Goal: Register for event/course

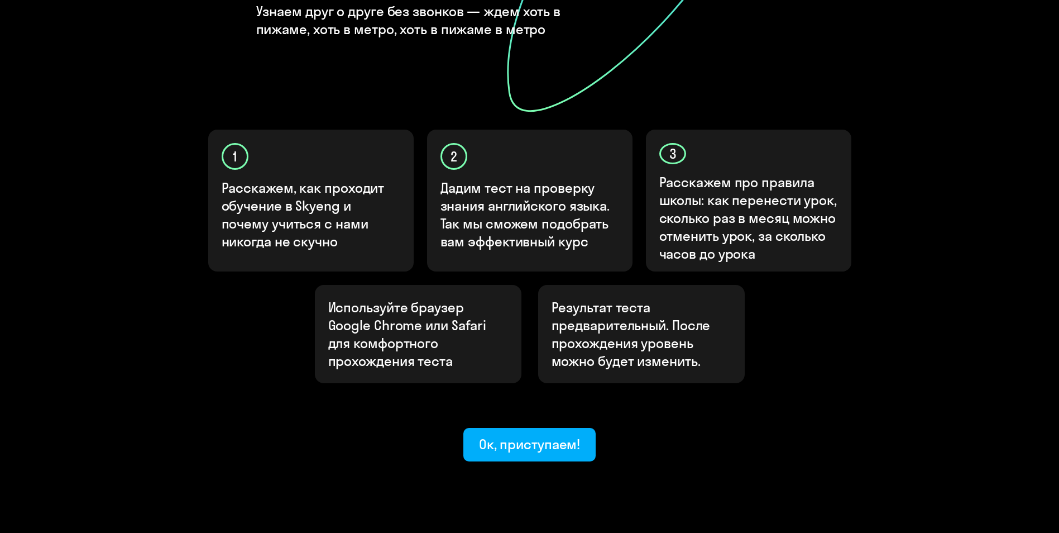
scroll to position [274, 0]
click at [561, 434] on div "Ок, приступаем!" at bounding box center [530, 443] width 102 height 18
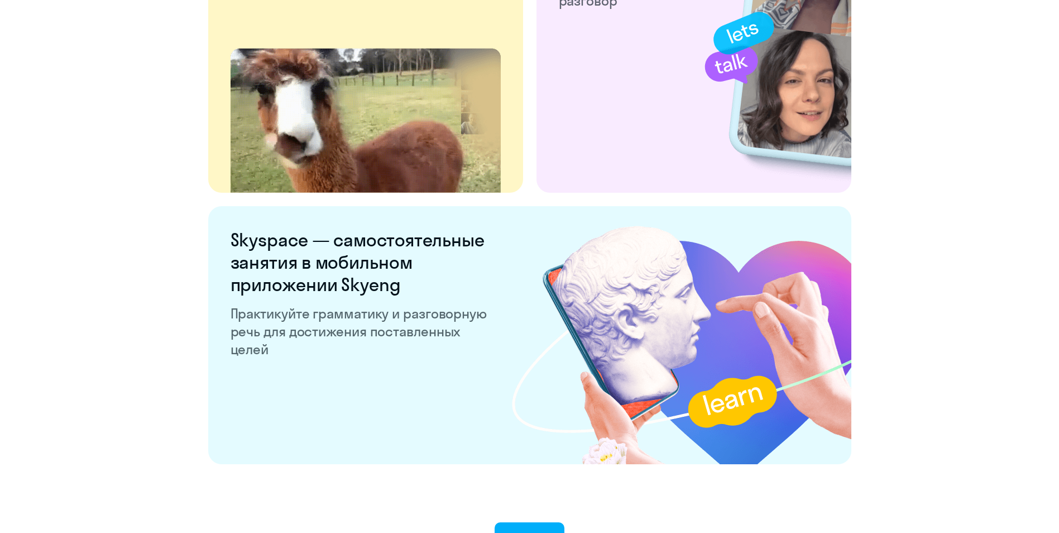
scroll to position [2056, 0]
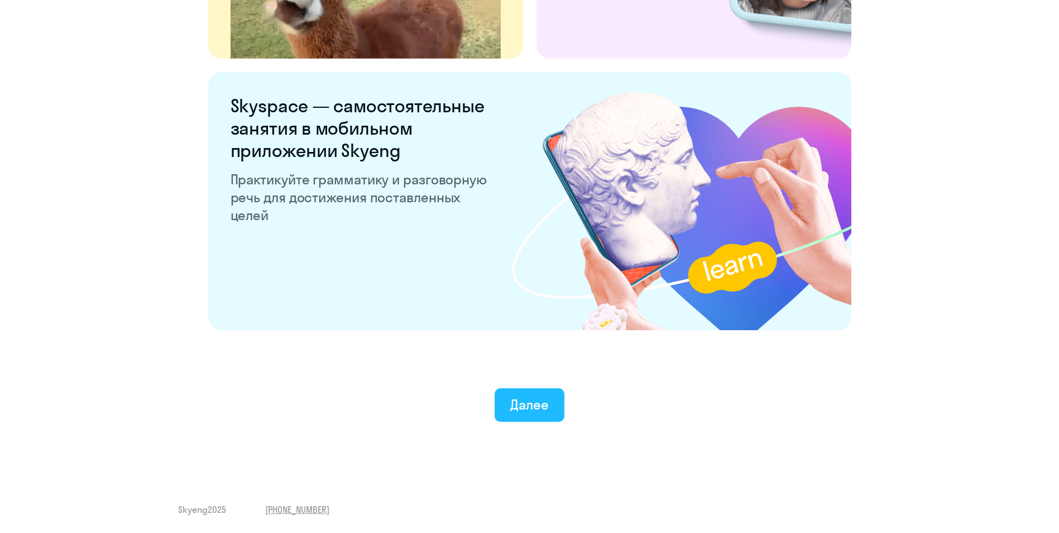
click at [535, 407] on div "Далее" at bounding box center [529, 404] width 39 height 18
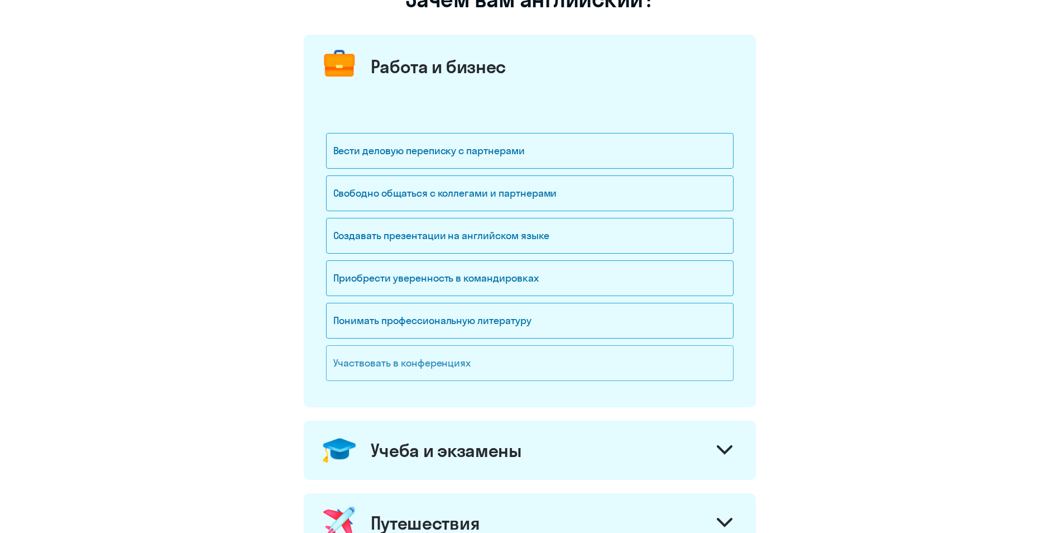
scroll to position [112, 0]
click at [538, 323] on div "Понимать профессиональную литературу" at bounding box center [530, 320] width 408 height 36
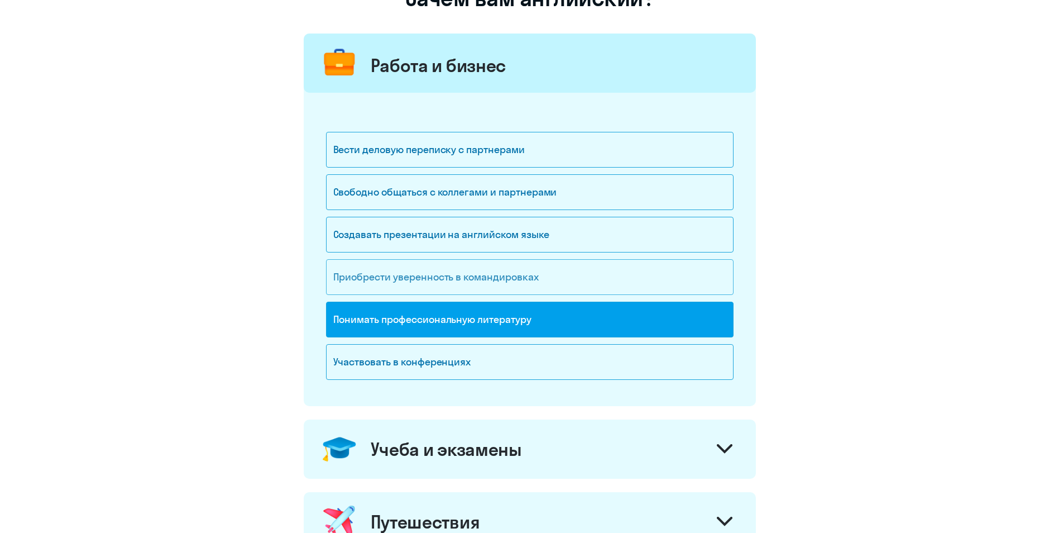
click at [549, 275] on div "Приобрести уверенность в командировках" at bounding box center [530, 277] width 408 height 36
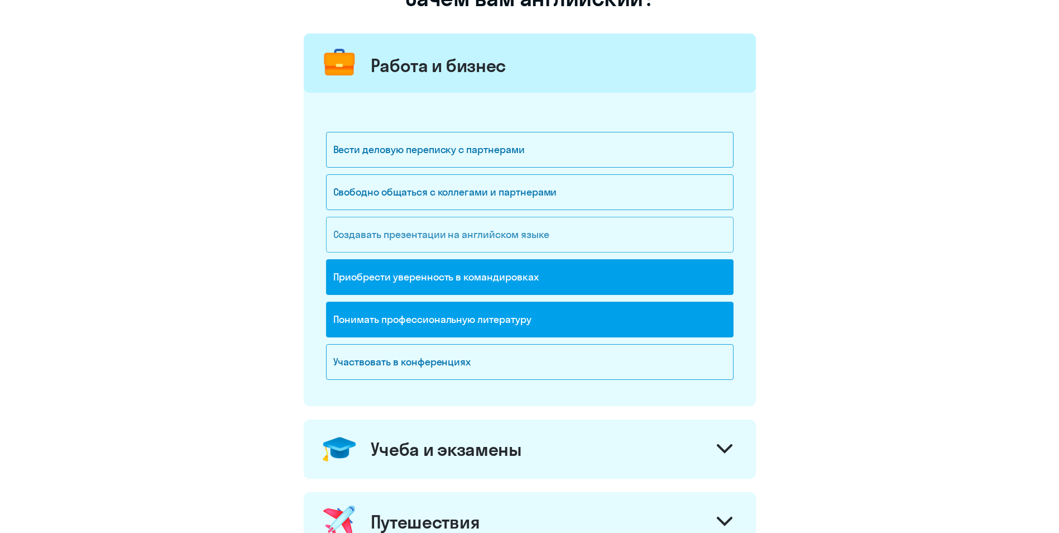
click at [547, 242] on div "Создавать презентации на английском языке" at bounding box center [530, 235] width 408 height 36
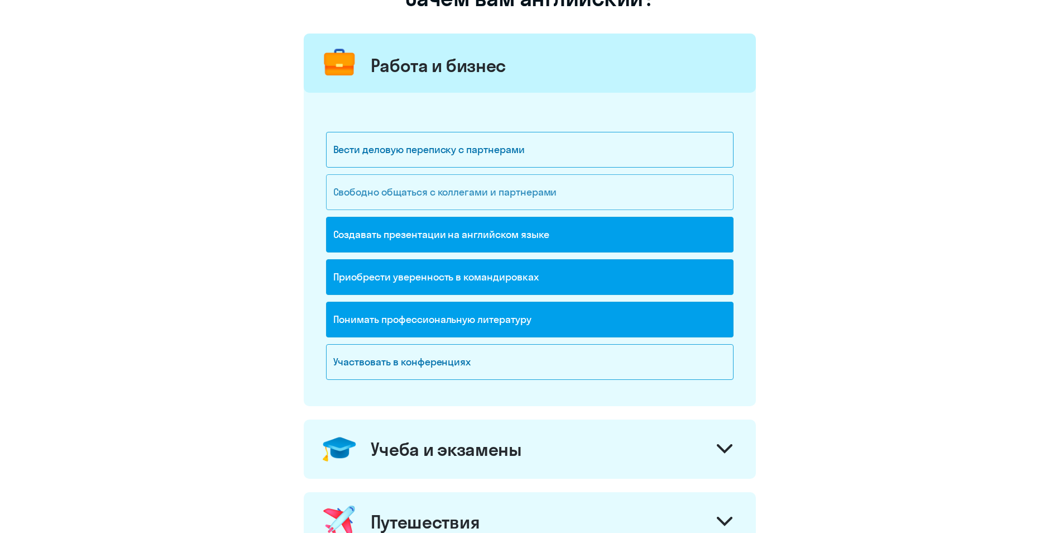
click at [547, 192] on div "Свободно общаться с коллегами и партнерами" at bounding box center [530, 192] width 408 height 36
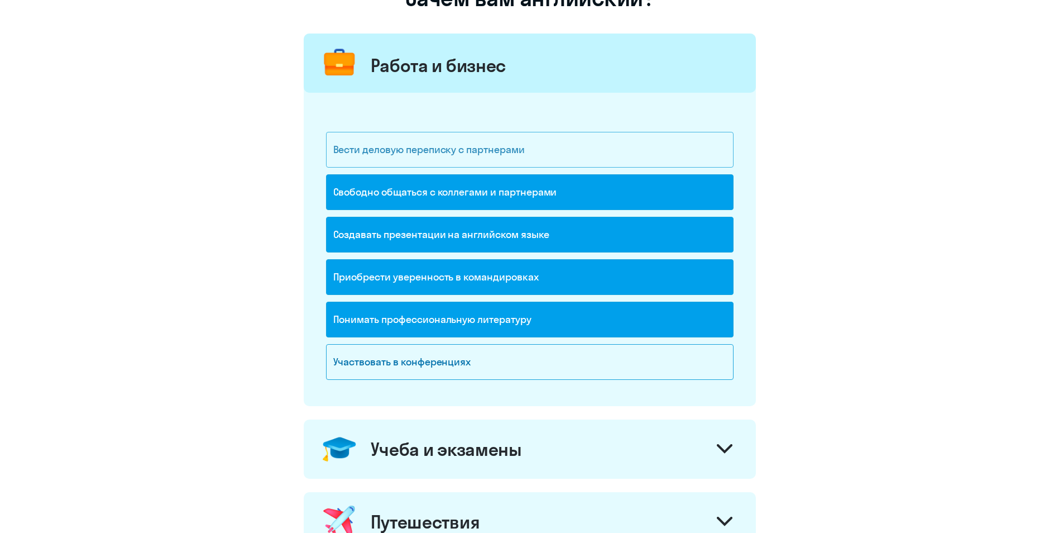
click at [545, 149] on div "Вести деловую переписку с партнерами" at bounding box center [530, 150] width 408 height 36
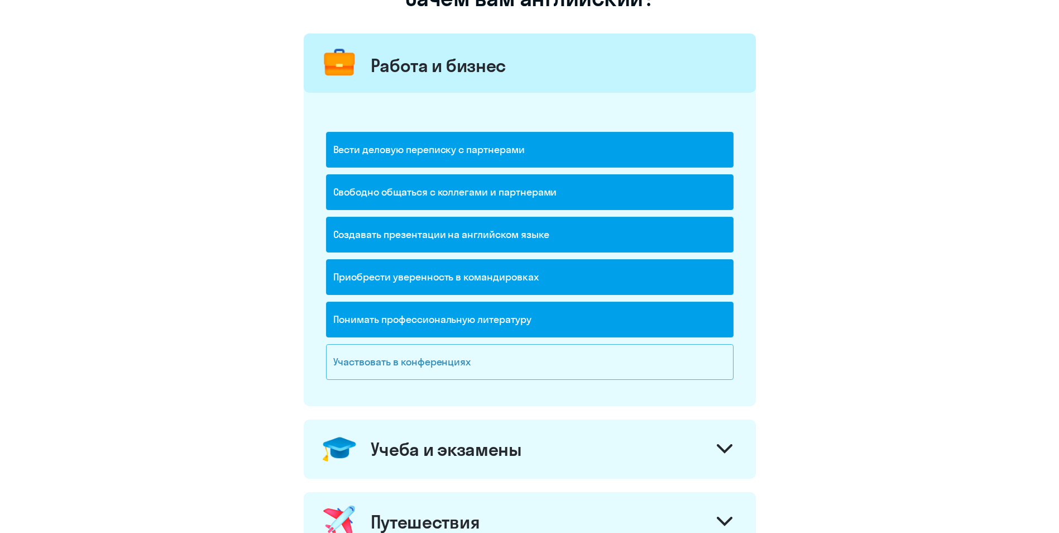
click at [539, 369] on div "Участвовать в конференциях" at bounding box center [530, 362] width 408 height 36
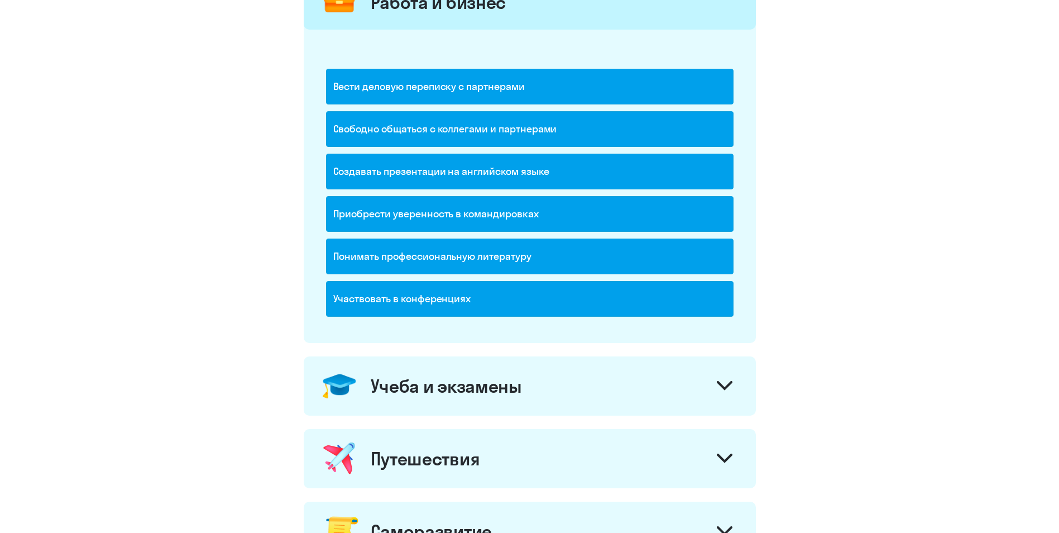
scroll to position [223, 0]
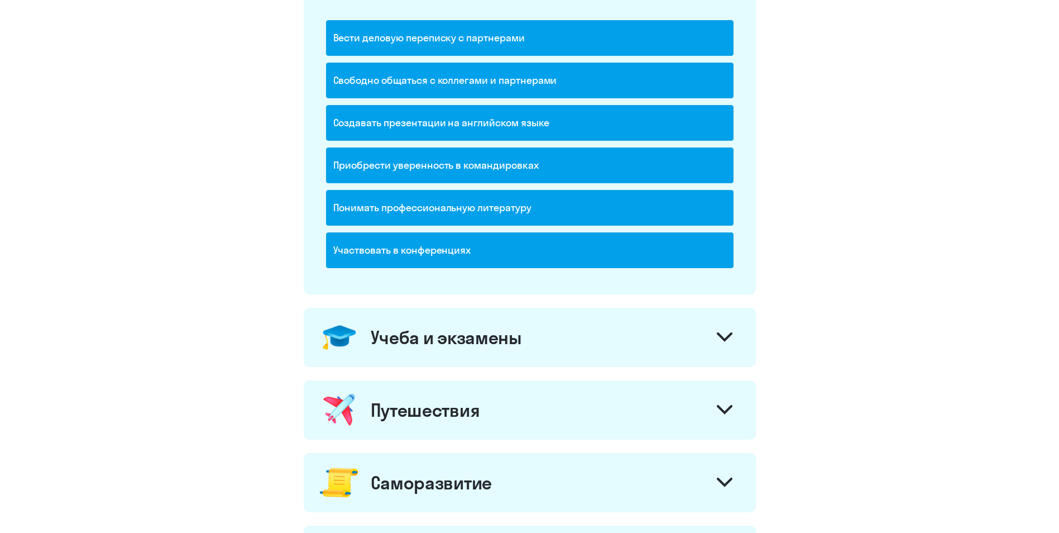
click at [710, 333] on div "Учеба и экзамены" at bounding box center [530, 337] width 452 height 59
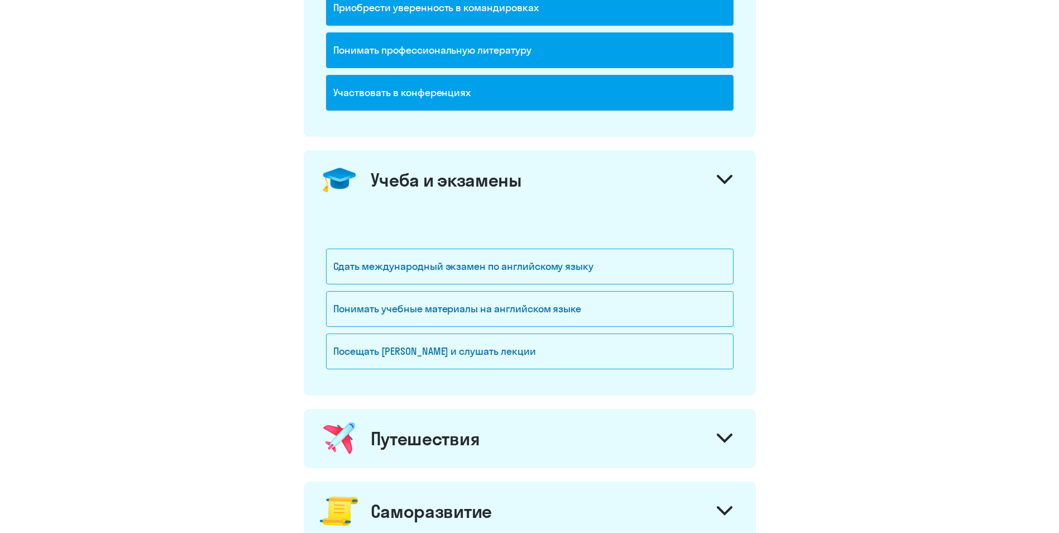
scroll to position [391, 0]
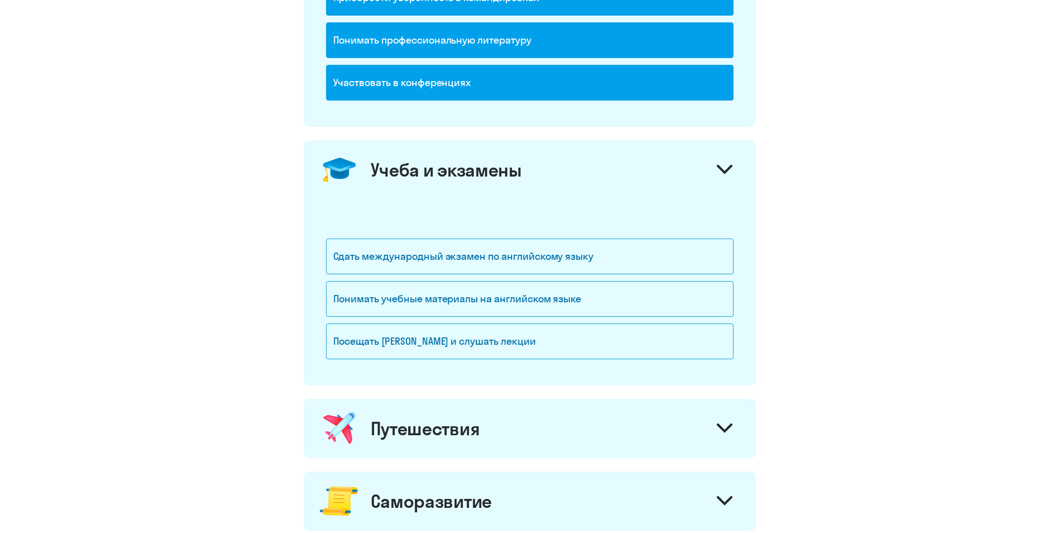
click at [715, 428] on div at bounding box center [724, 429] width 27 height 27
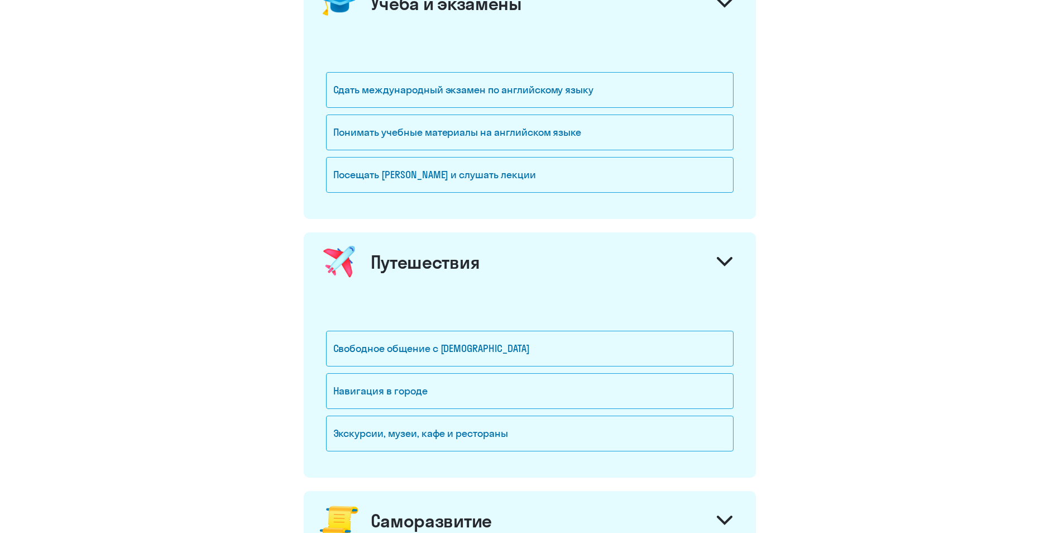
scroll to position [558, 0]
click at [532, 135] on div "Понимать учебные материалы на английском языке" at bounding box center [530, 131] width 408 height 36
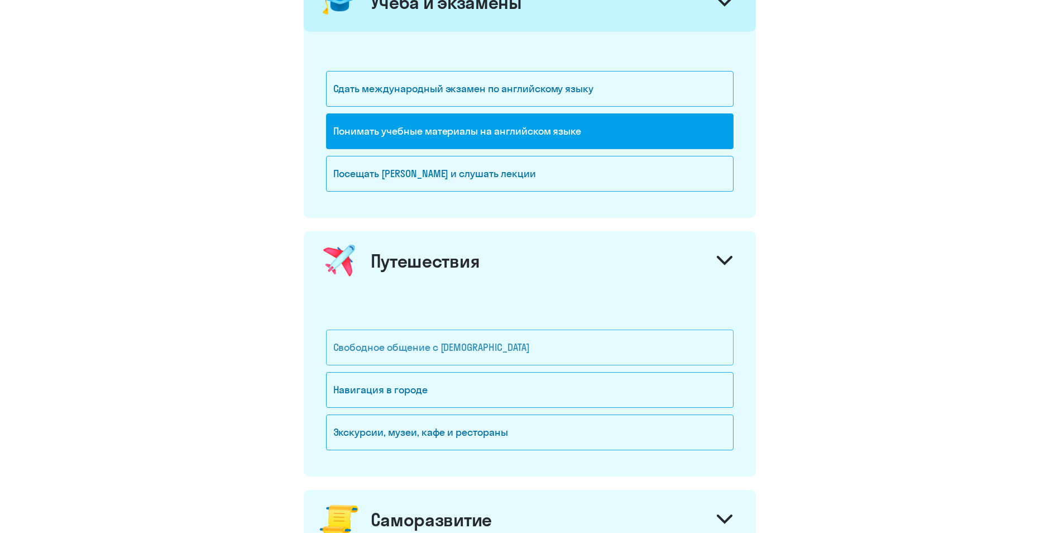
click at [622, 353] on div "Свободное общение с [DEMOGRAPHIC_DATA]" at bounding box center [530, 347] width 408 height 36
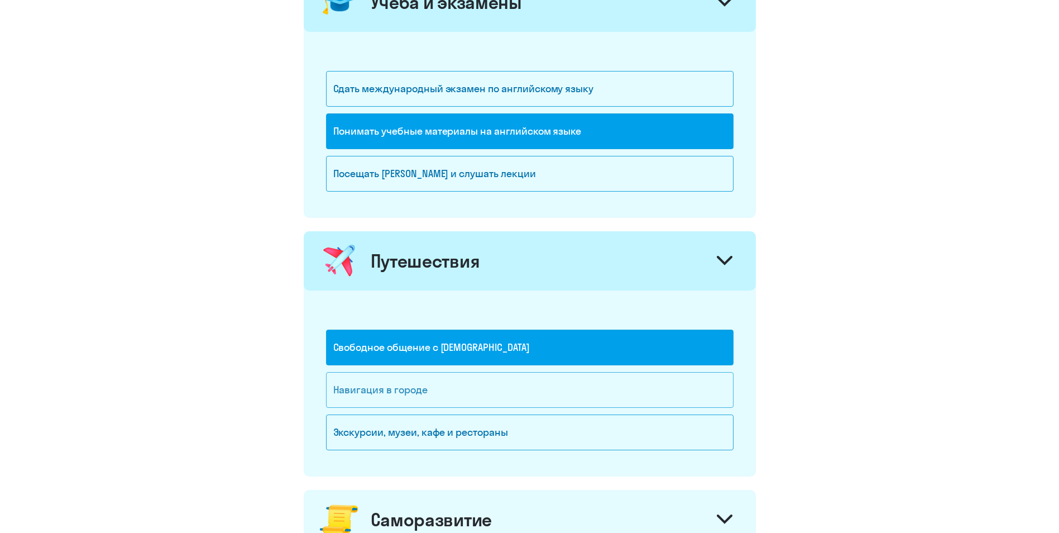
click at [600, 396] on div "Навигация в городе" at bounding box center [530, 390] width 408 height 36
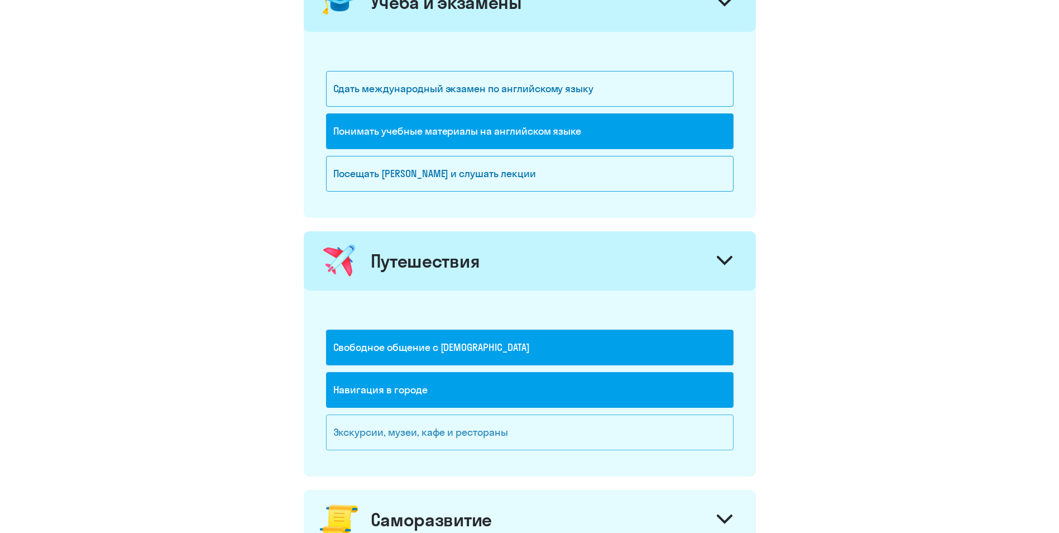
click at [605, 424] on div "Экскурсии, музеи, кафе и рестораны" at bounding box center [530, 432] width 408 height 36
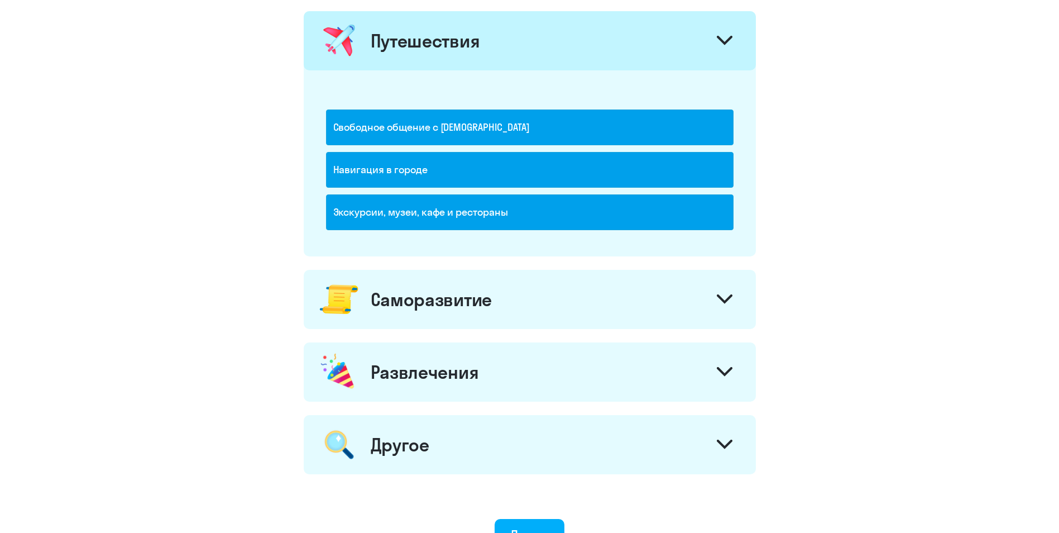
scroll to position [782, 0]
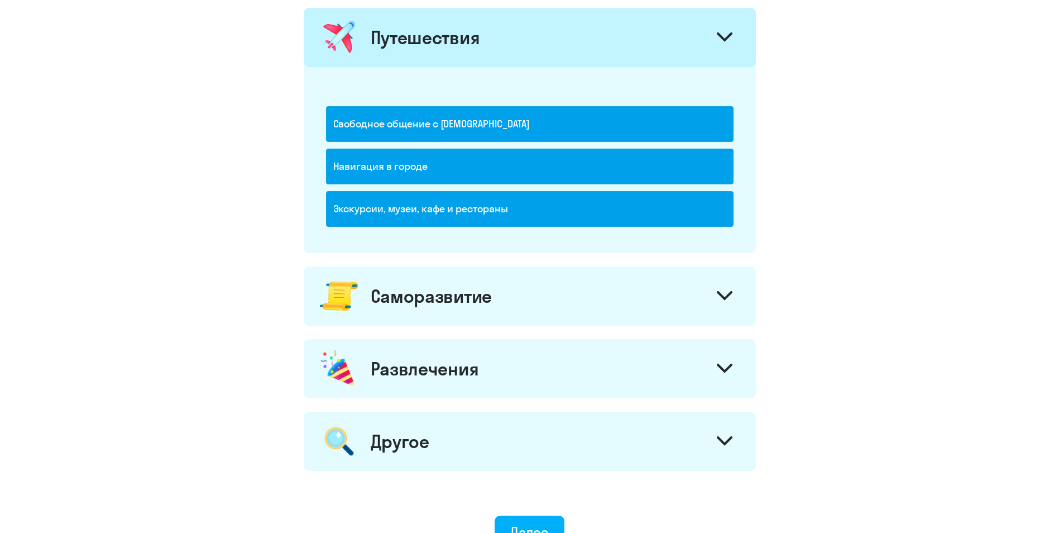
click at [678, 310] on div "Саморазвитие" at bounding box center [530, 295] width 452 height 59
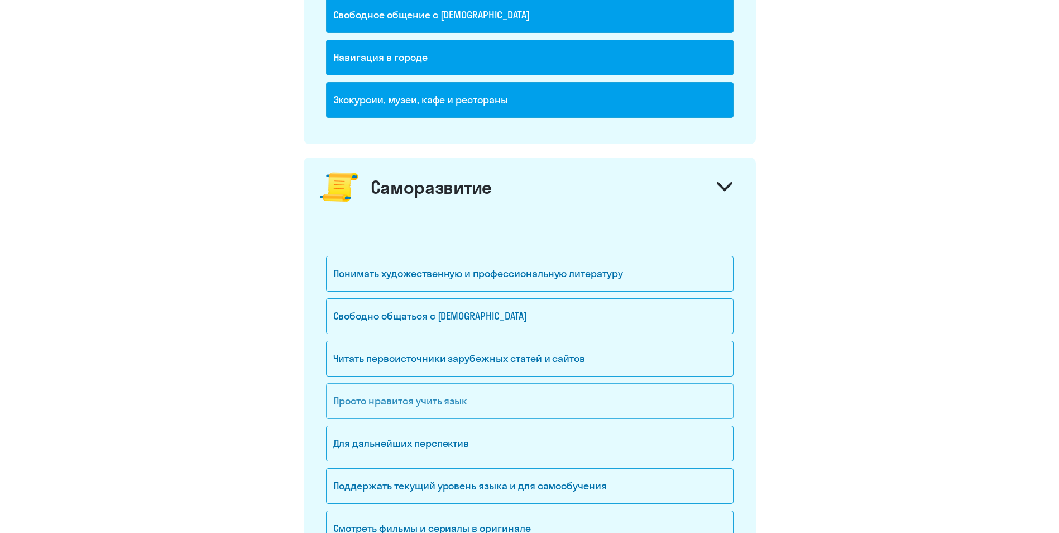
scroll to position [893, 0]
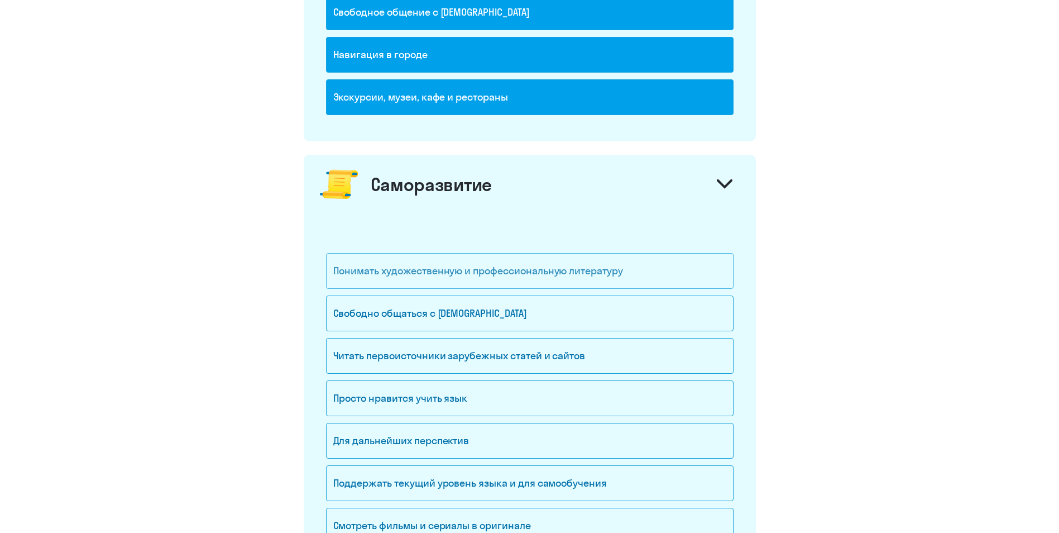
click at [554, 278] on div "Понимать художественную и профессиональную литературу" at bounding box center [530, 271] width 408 height 36
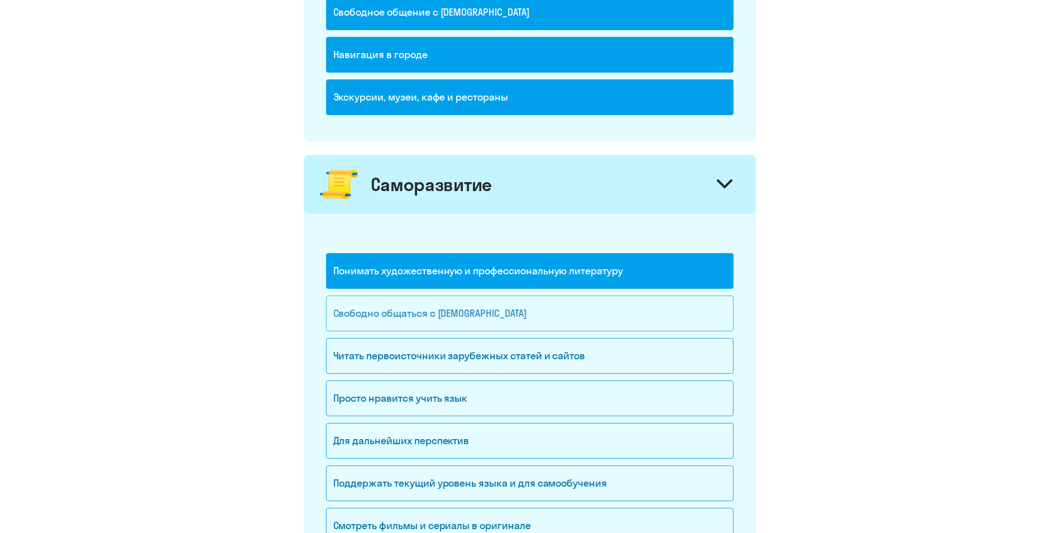
click at [546, 311] on div "Свободно общаться с [DEMOGRAPHIC_DATA]" at bounding box center [530, 313] width 408 height 36
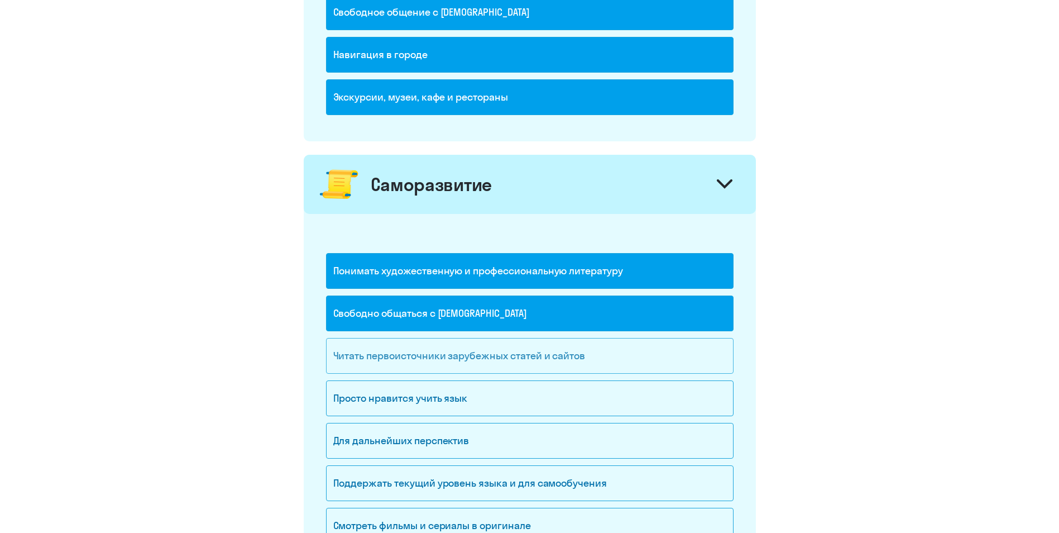
click at [552, 361] on div "Читать первоисточники зарубежных статей и сайтов" at bounding box center [530, 356] width 408 height 36
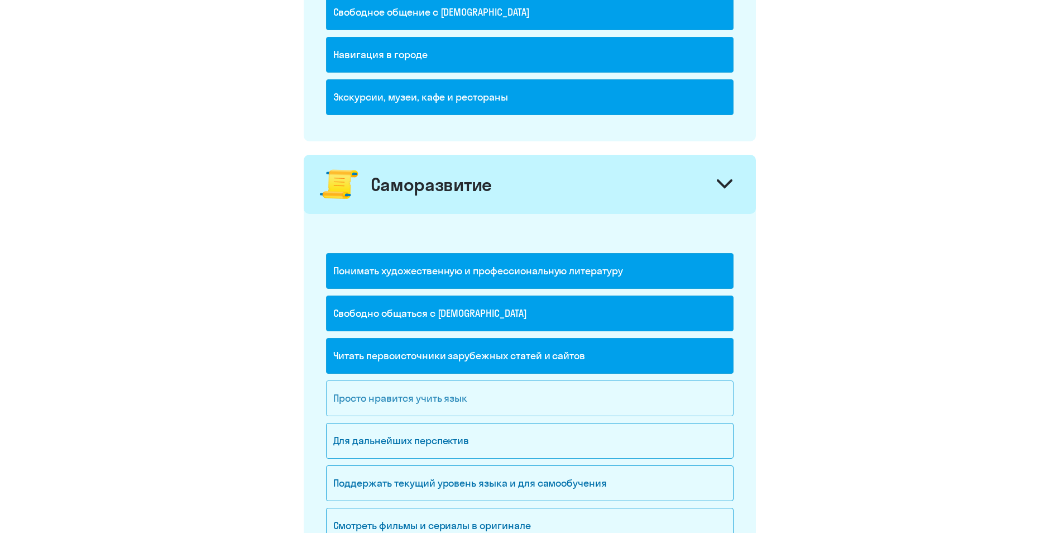
click at [548, 405] on div "Просто нравится учить язык" at bounding box center [530, 398] width 408 height 36
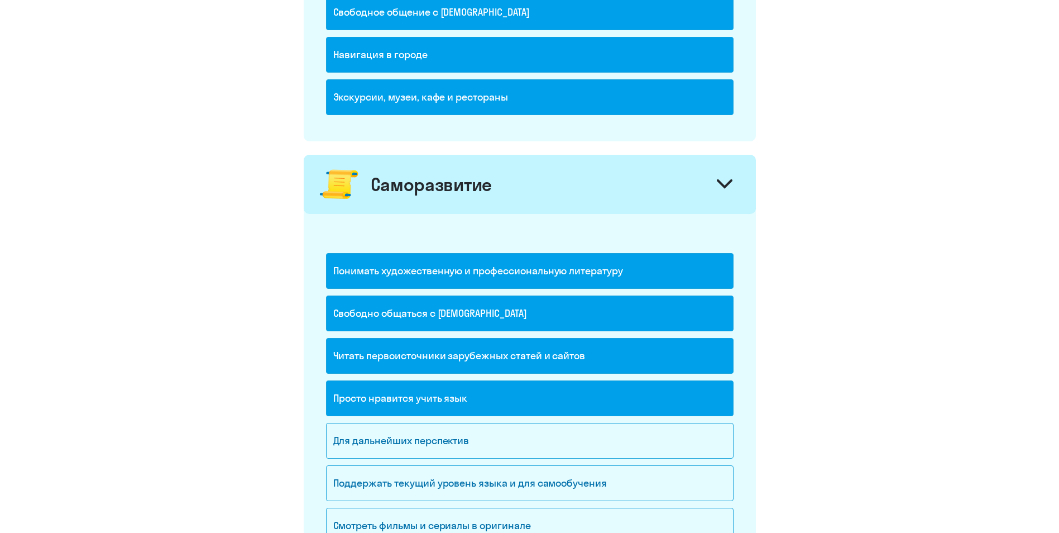
click at [555, 404] on div "Просто нравится учить язык" at bounding box center [530, 398] width 408 height 36
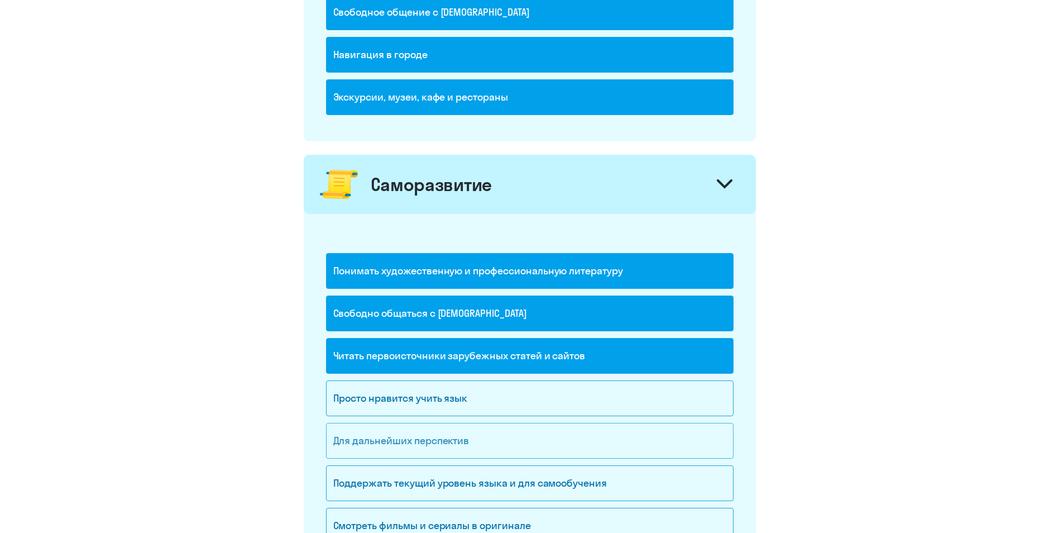
click at [555, 440] on div "Для дальнейших перспектив" at bounding box center [530, 441] width 408 height 36
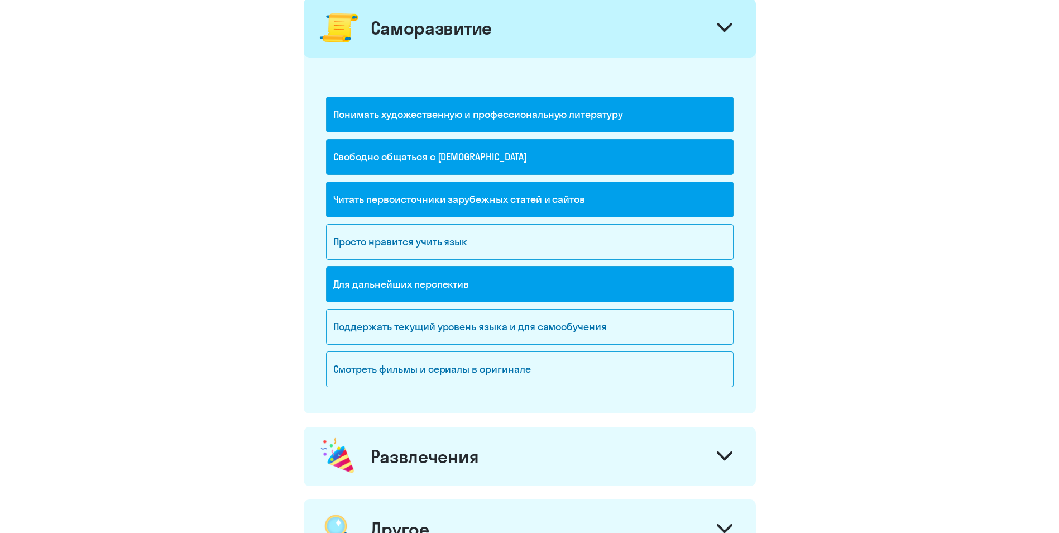
scroll to position [1061, 0]
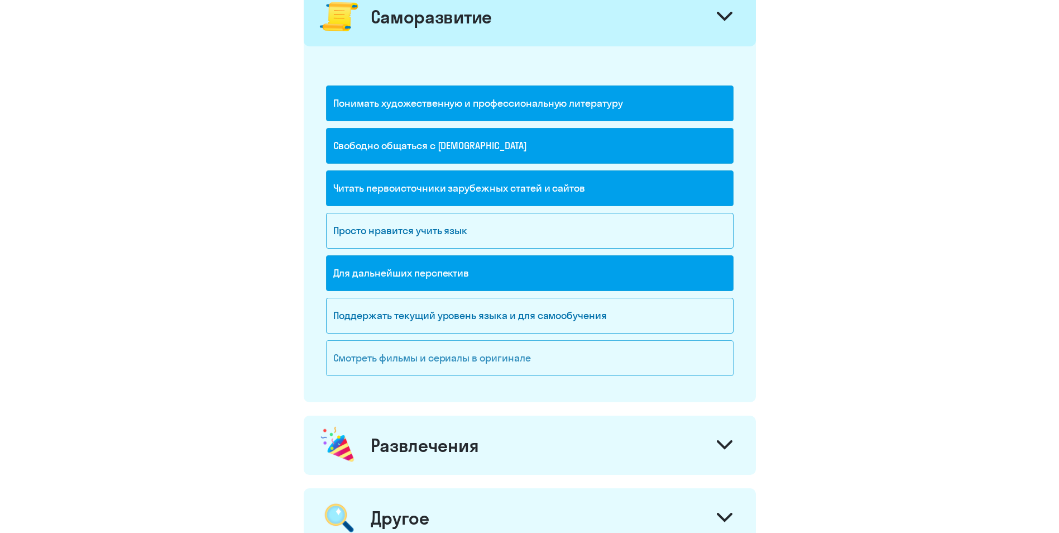
click at [573, 366] on div "Смотреть фильмы и сериалы в оригинале" at bounding box center [530, 358] width 408 height 36
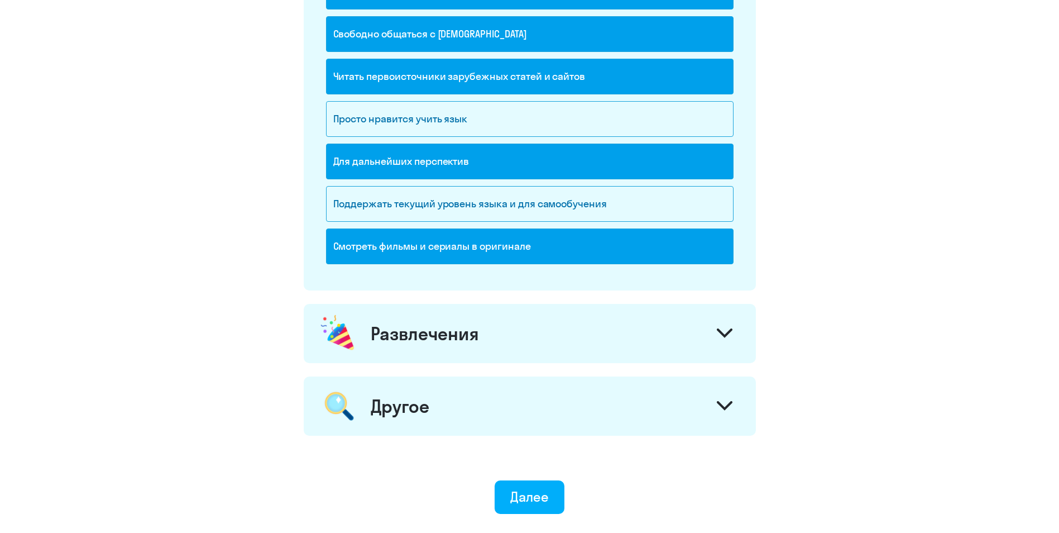
click at [609, 329] on div "Развлечения" at bounding box center [530, 333] width 452 height 59
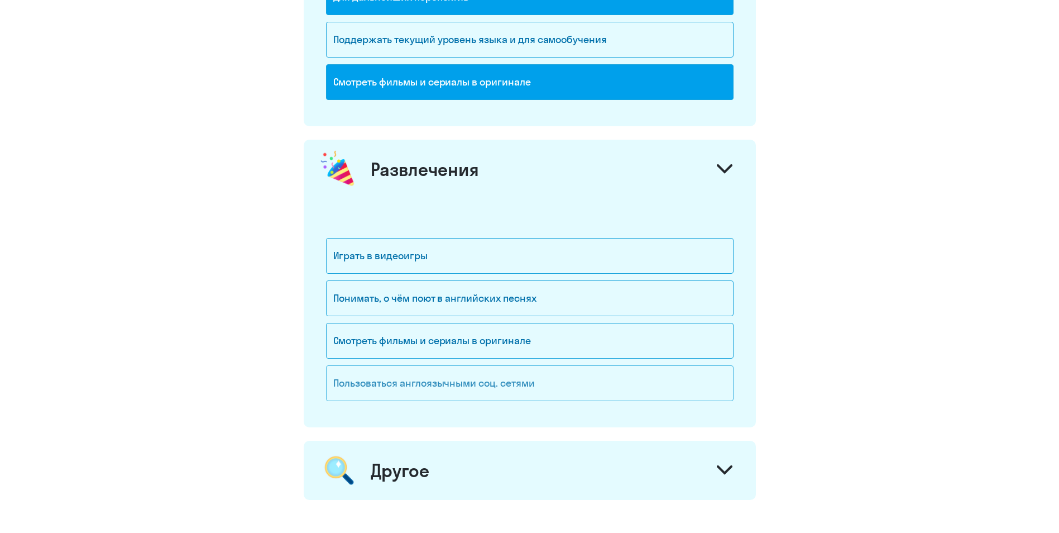
scroll to position [1340, 0]
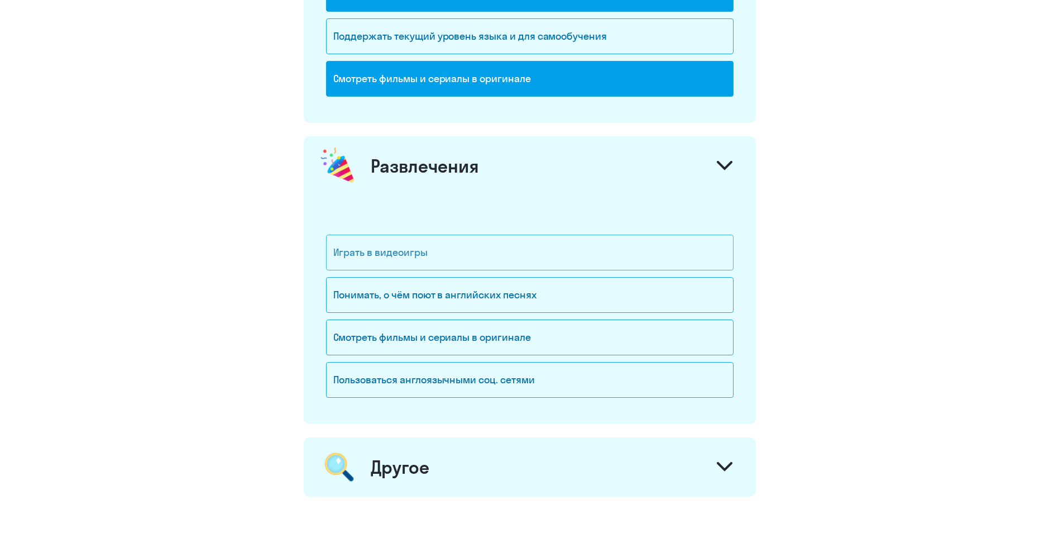
click at [581, 262] on div "Играть в видеоигры" at bounding box center [530, 253] width 408 height 36
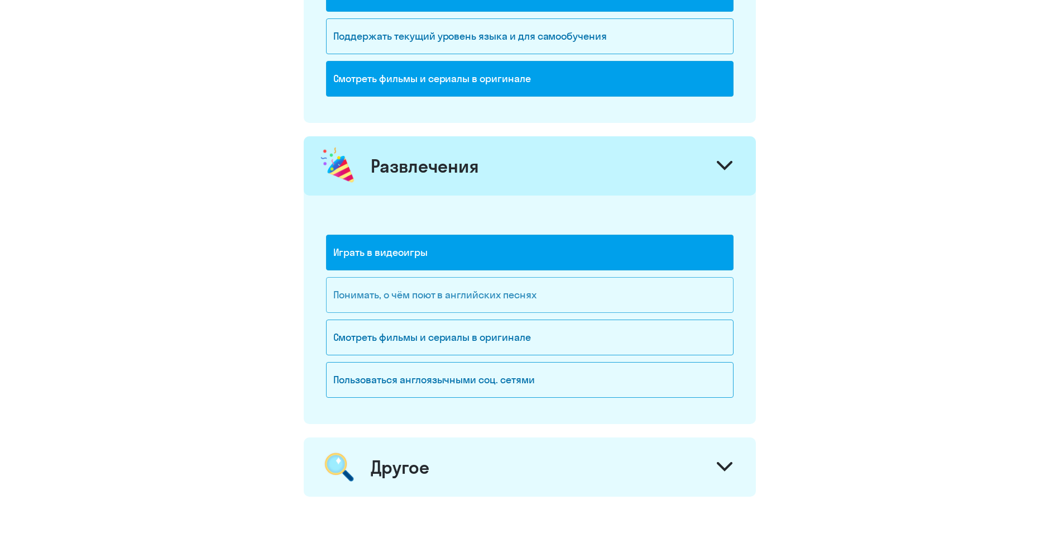
click at [584, 293] on div "Понимать, о чём поют в английских песнях" at bounding box center [530, 295] width 408 height 36
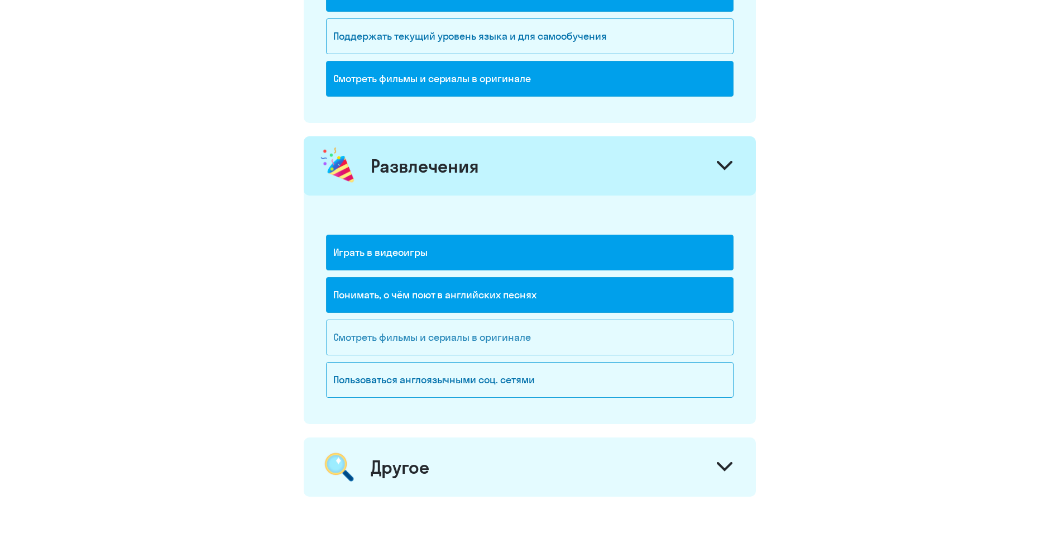
click at [588, 333] on div "Смотреть фильмы и сериалы в оригинале" at bounding box center [530, 337] width 408 height 36
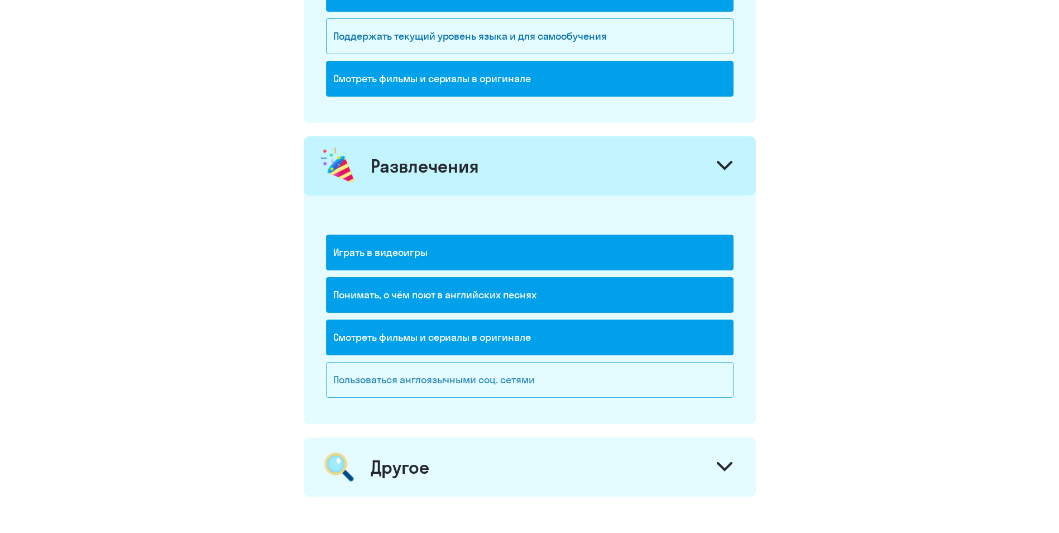
click at [593, 382] on div "Пользоваться англоязычными соц. сетями" at bounding box center [530, 380] width 408 height 36
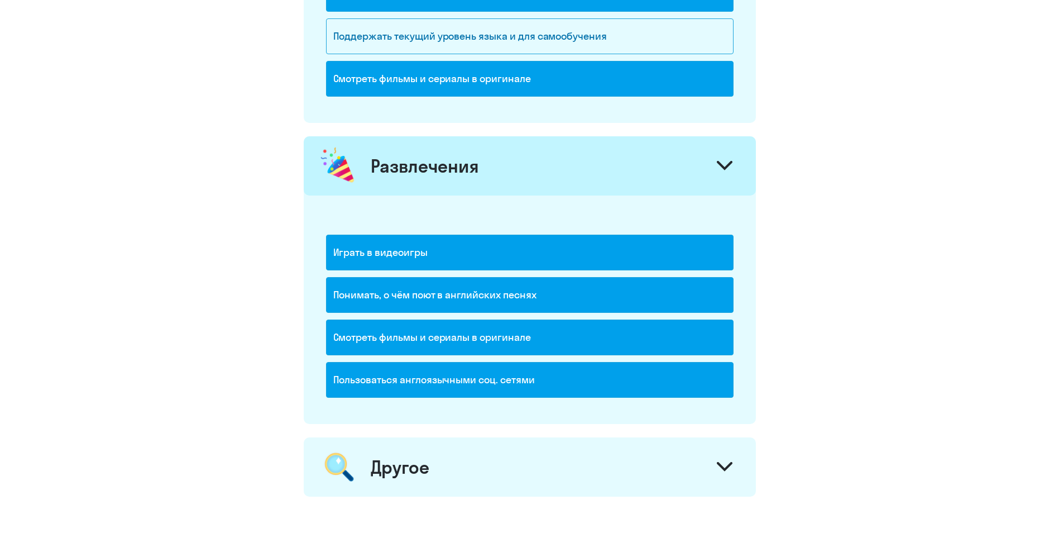
click at [624, 477] on div "Другое" at bounding box center [530, 466] width 452 height 59
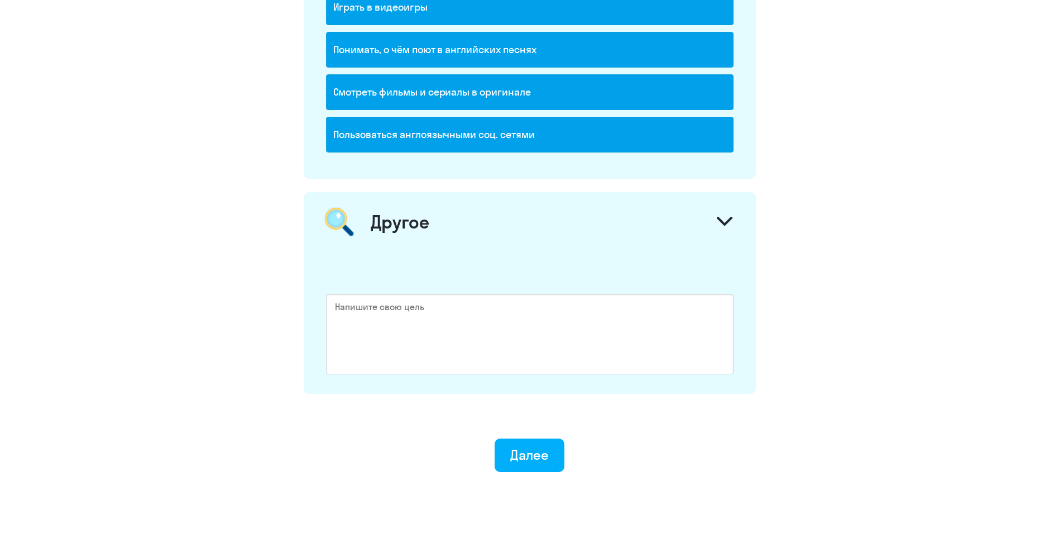
scroll to position [1631, 0]
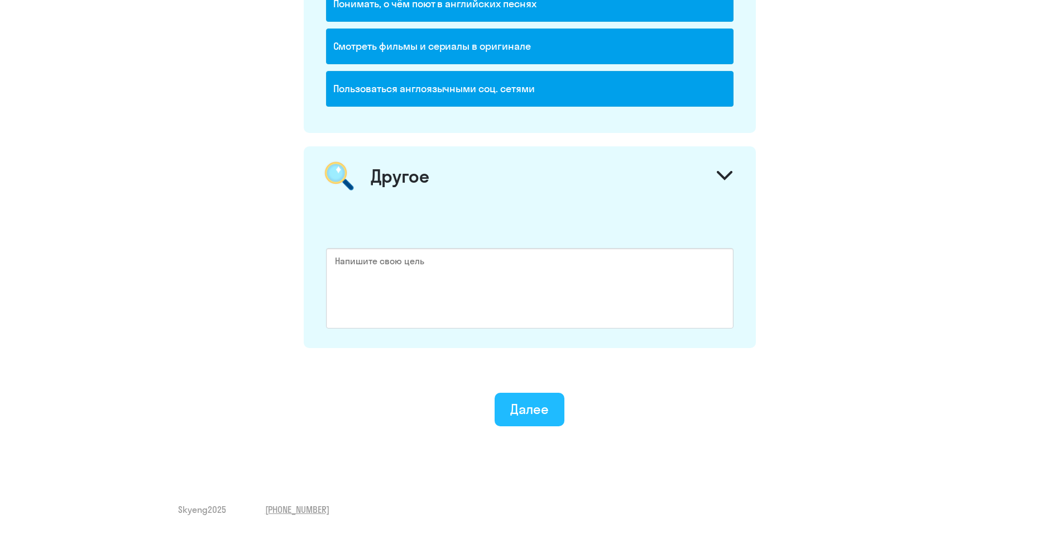
click at [538, 418] on button "Далее" at bounding box center [530, 410] width 70 height 34
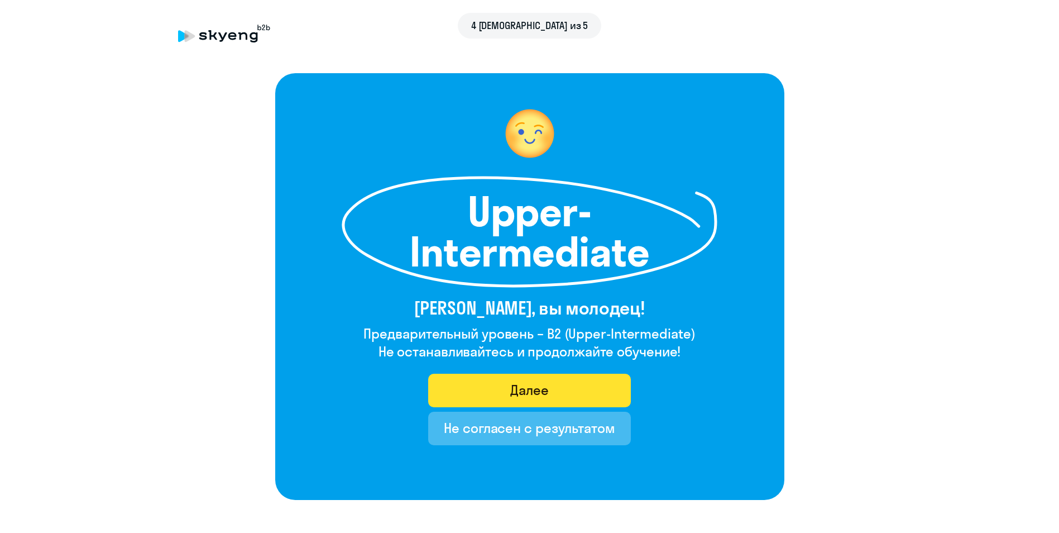
click at [539, 395] on div "Далее" at bounding box center [529, 390] width 39 height 18
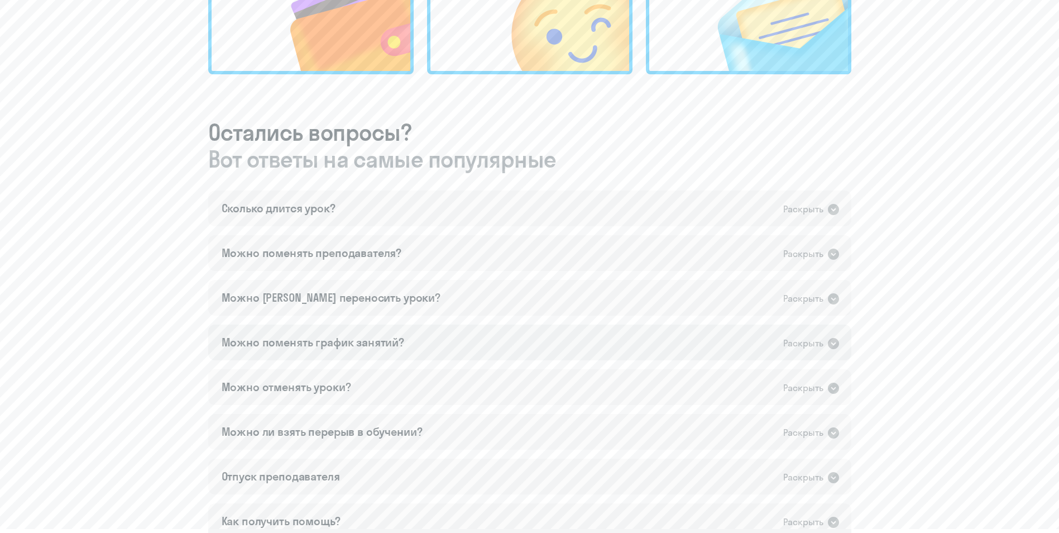
scroll to position [558, 0]
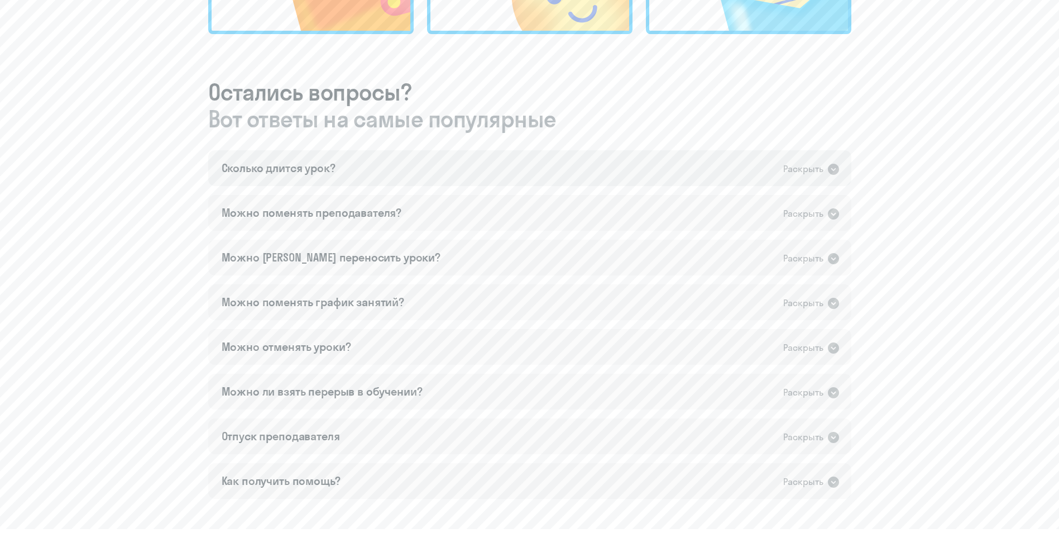
click at [793, 169] on div "Раскрыть" at bounding box center [803, 169] width 40 height 14
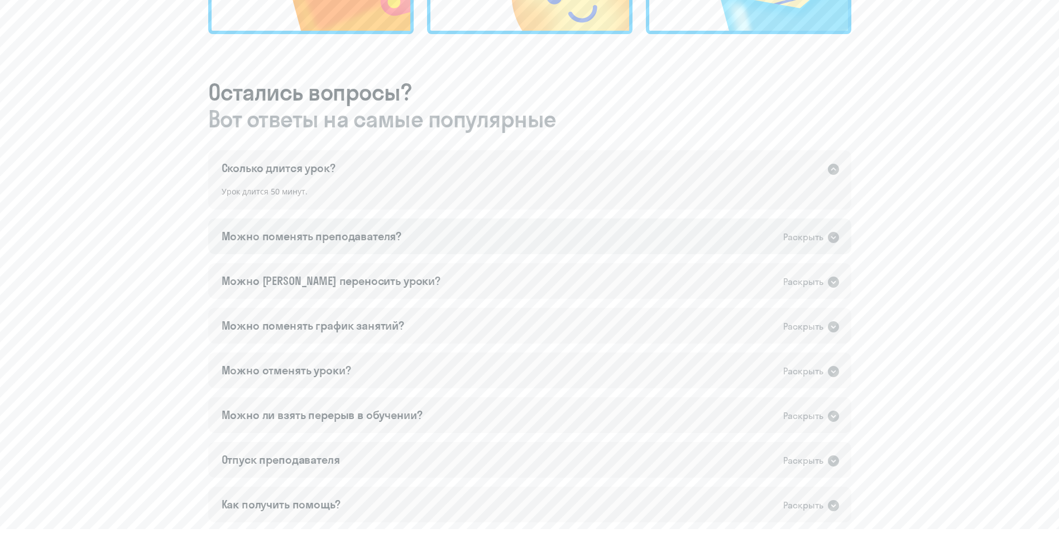
click at [815, 241] on div "Раскрыть" at bounding box center [803, 237] width 40 height 14
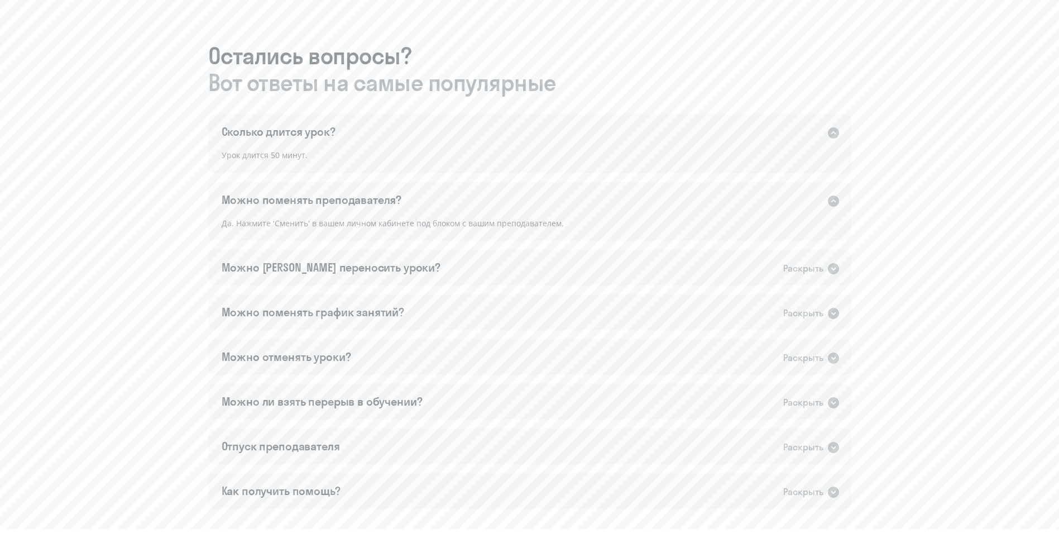
scroll to position [614, 0]
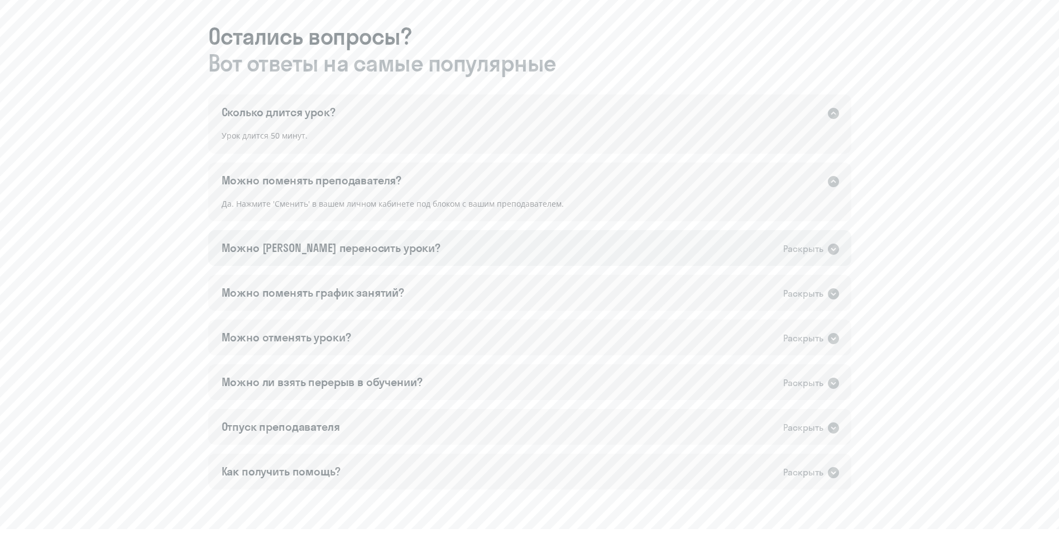
click at [796, 243] on div "Раскрыть" at bounding box center [803, 249] width 40 height 14
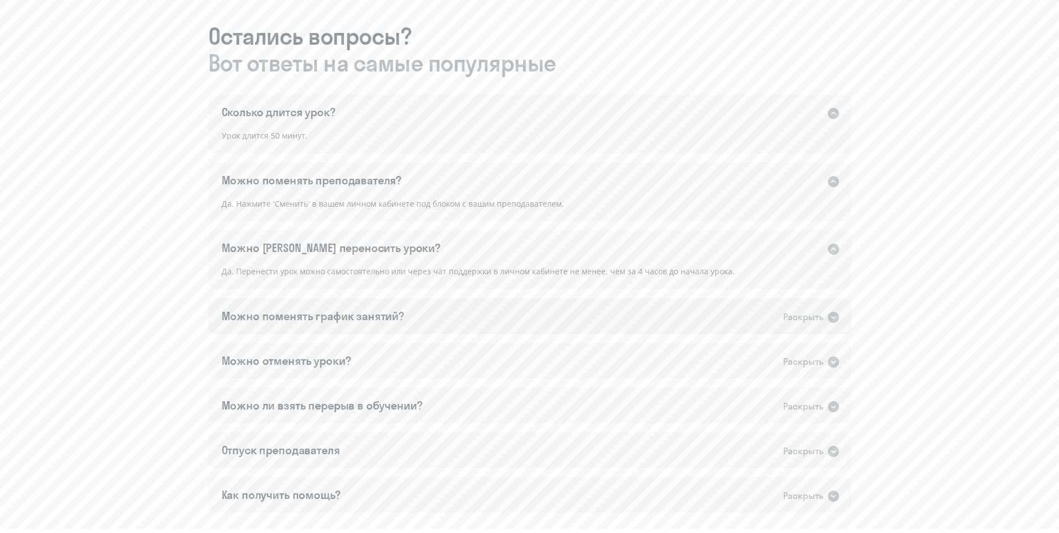
click at [786, 320] on div "Раскрыть" at bounding box center [803, 317] width 40 height 14
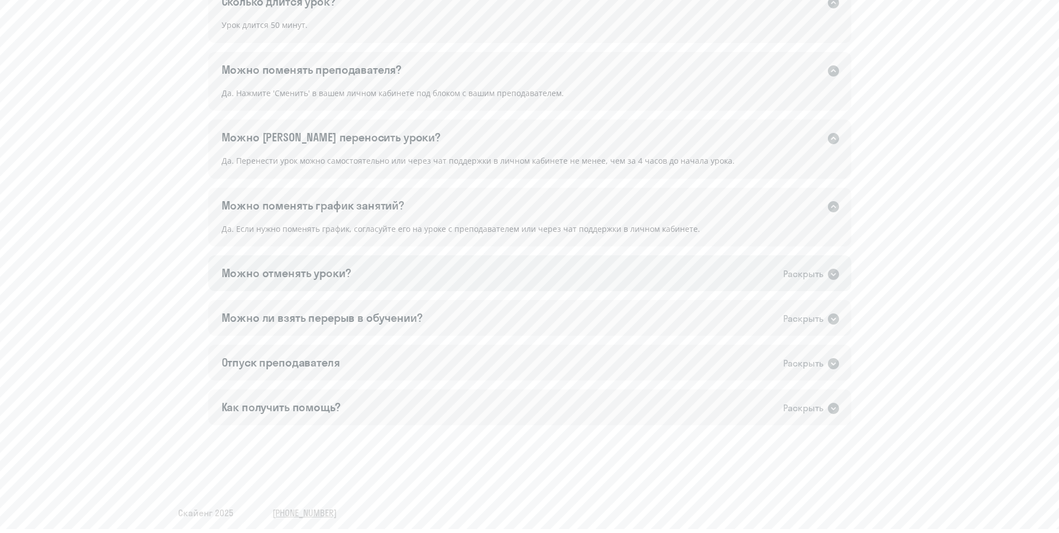
scroll to position [728, 0]
click at [792, 269] on div "Раскрыть" at bounding box center [803, 271] width 40 height 14
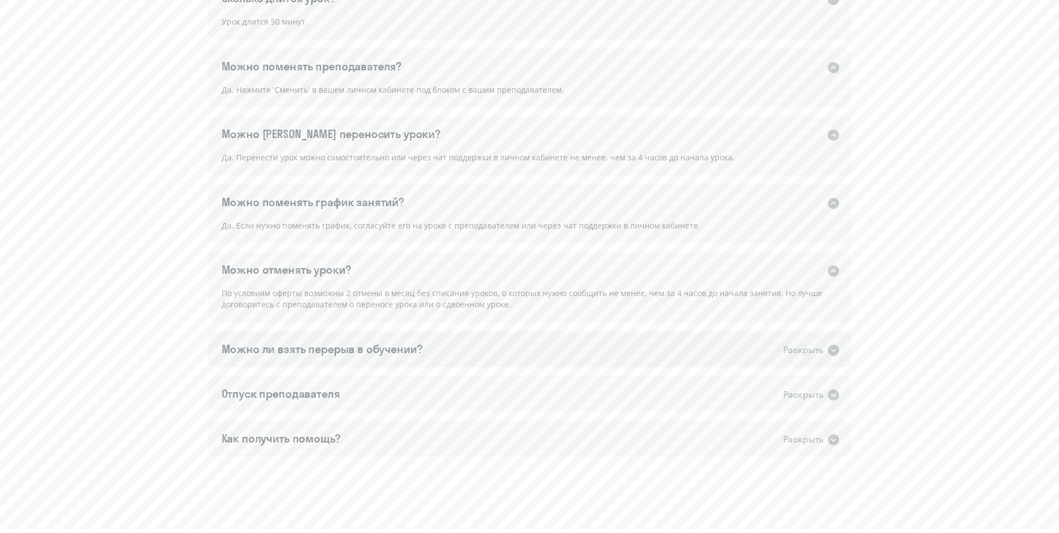
click at [794, 353] on div "Раскрыть" at bounding box center [803, 350] width 40 height 14
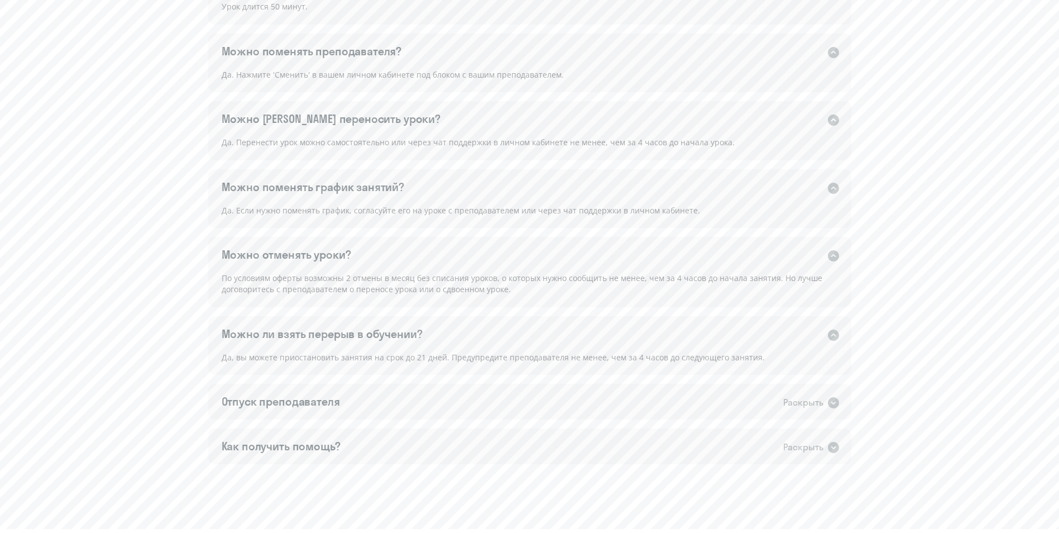
scroll to position [786, 0]
